Goal: Information Seeking & Learning: Learn about a topic

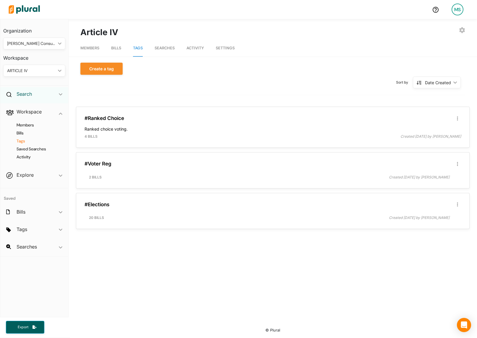
click at [29, 94] on h2 "Search" at bounding box center [24, 94] width 15 height 7
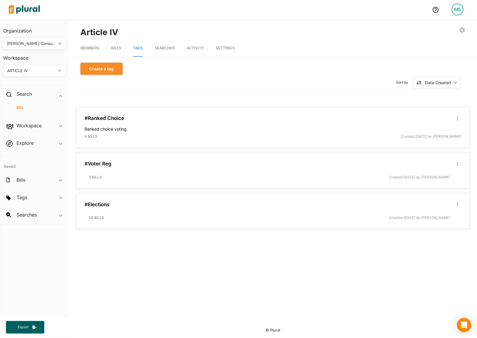
click at [19, 108] on h4 "Bills" at bounding box center [35, 108] width 53 height 6
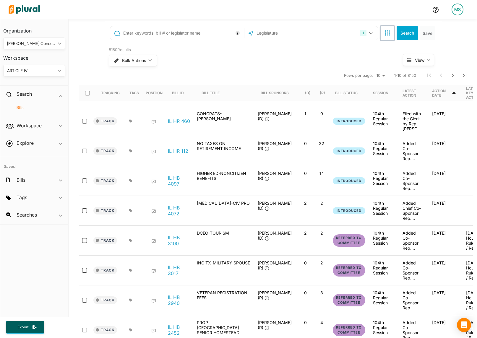
click at [388, 36] on button "button" at bounding box center [388, 33] width 14 height 14
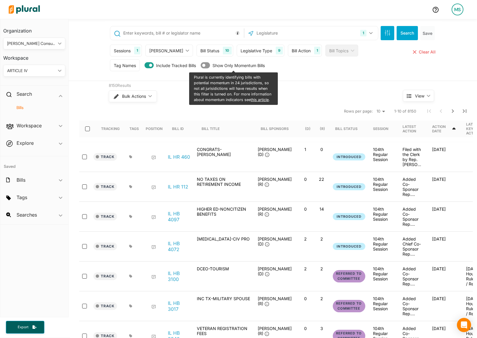
click at [292, 53] on div "Bill Action" at bounding box center [301, 51] width 19 height 6
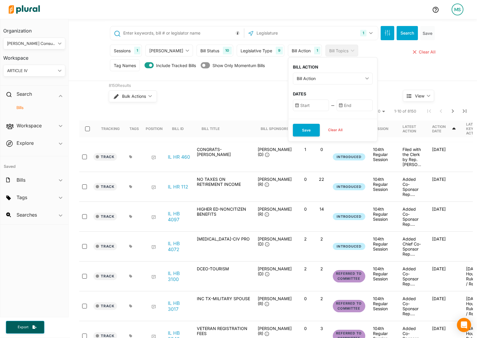
click at [256, 49] on div "Legislative Type" at bounding box center [257, 51] width 32 height 6
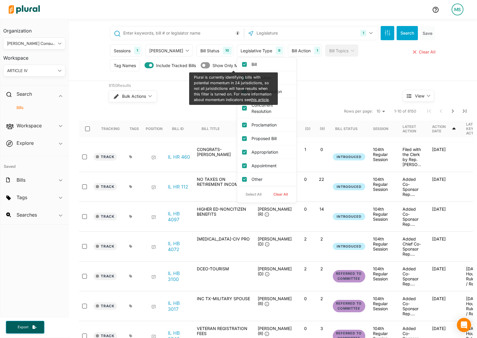
click at [206, 48] on div "Bill Status 10" at bounding box center [215, 51] width 36 height 12
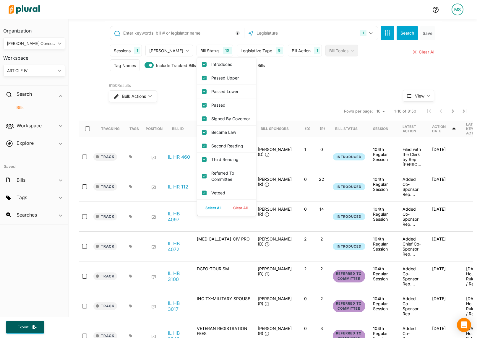
click at [228, 213] on button "Clear All" at bounding box center [240, 208] width 26 height 9
checkbox input "false"
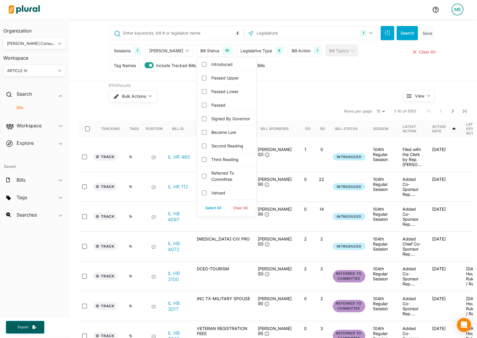
checkbox governor "false"
checkbox input "false"
checkbox committee "false"
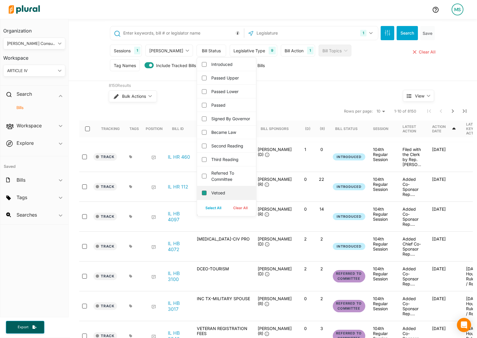
click at [202, 195] on input "Vetoed" at bounding box center [204, 193] width 5 height 5
checkbox input "true"
click at [410, 34] on button "Search" at bounding box center [407, 33] width 21 height 14
